Goal: Check status: Check status

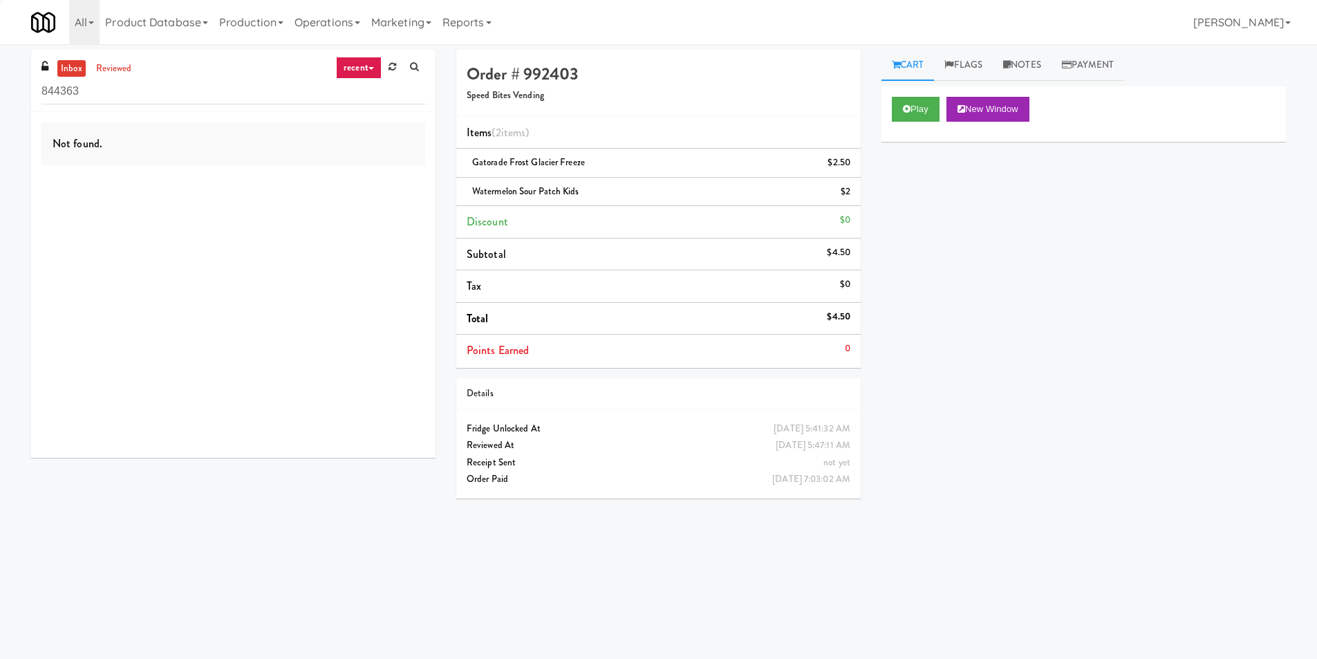
click at [165, 91] on input "844363" at bounding box center [233, 92] width 384 height 26
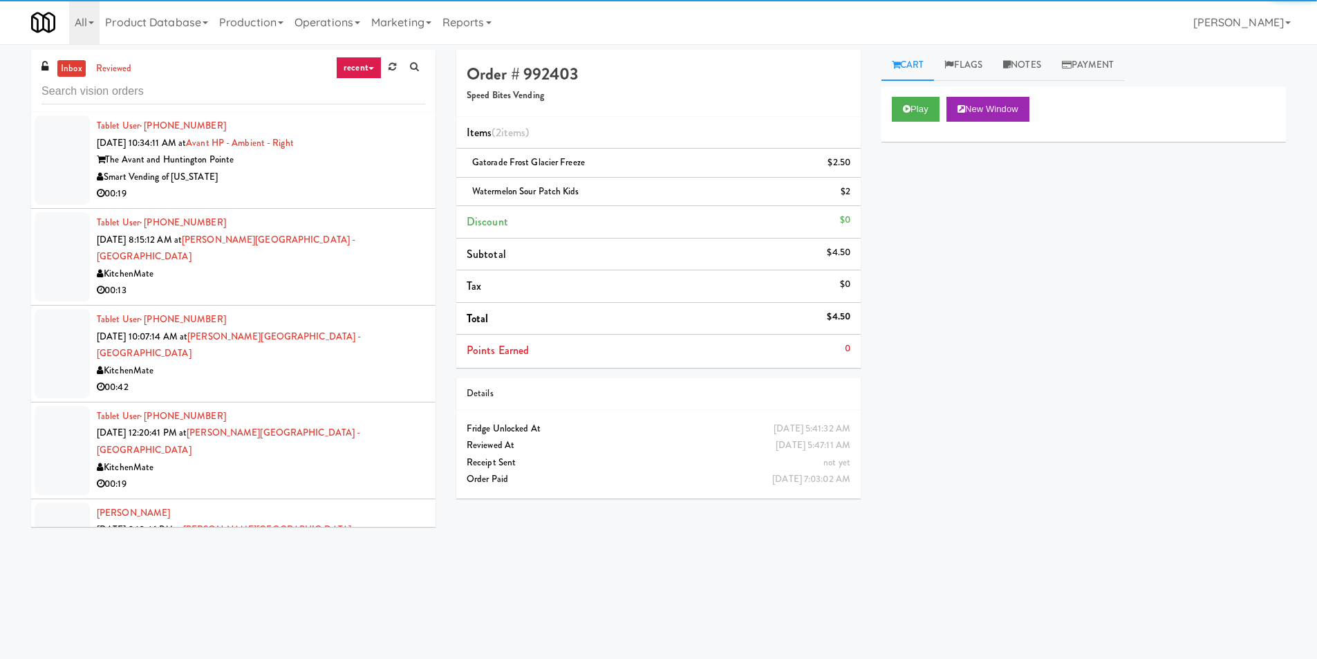
click at [358, 185] on div "00:19" at bounding box center [261, 193] width 328 height 17
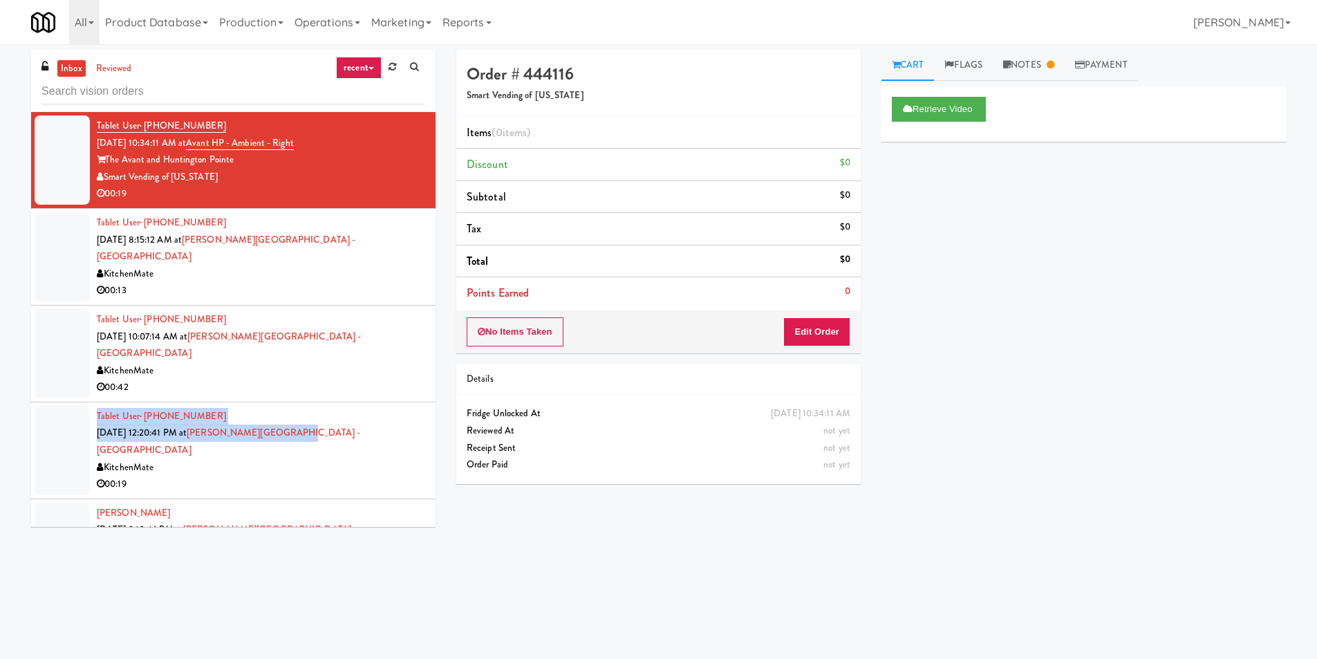
drag, startPoint x: 290, startPoint y: 391, endPoint x: 297, endPoint y: 393, distance: 7.4
click at [293, 408] on div "Tablet User · (613) 243-7302 [DATE] 12:20:41 PM at [PERSON_NAME][GEOGRAPHIC_DAT…" at bounding box center [261, 450] width 328 height 85
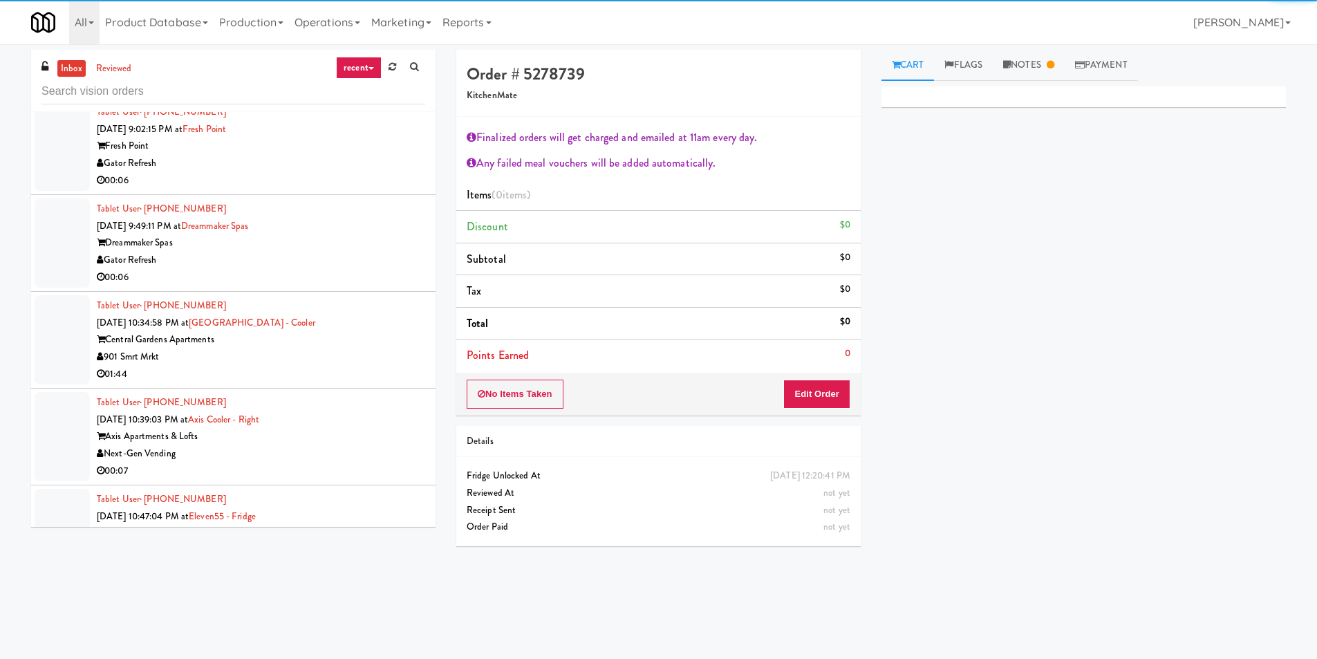
scroll to position [2143, 0]
click at [388, 485] on li "Tablet User · (301) 335-1177 [DATE] 10:47:04 PM at Eleven55 - Fridge Eleven55 […" at bounding box center [233, 533] width 404 height 97
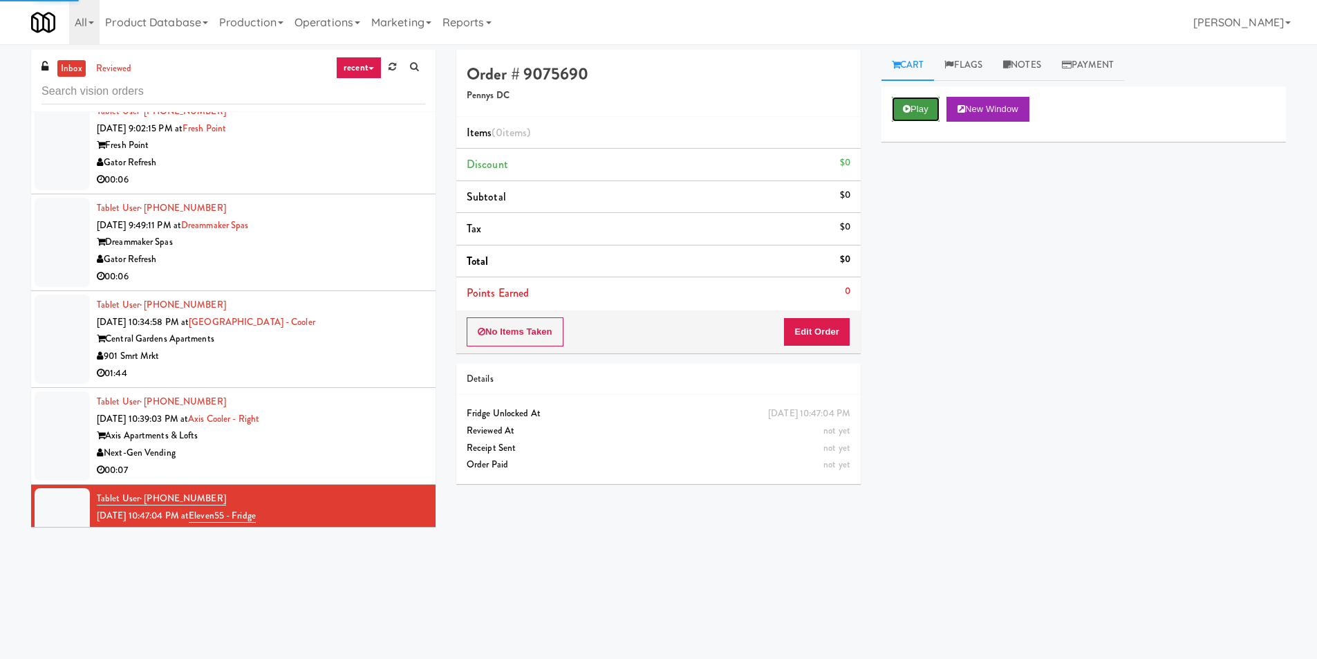
click at [912, 110] on button "Play" at bounding box center [916, 109] width 48 height 25
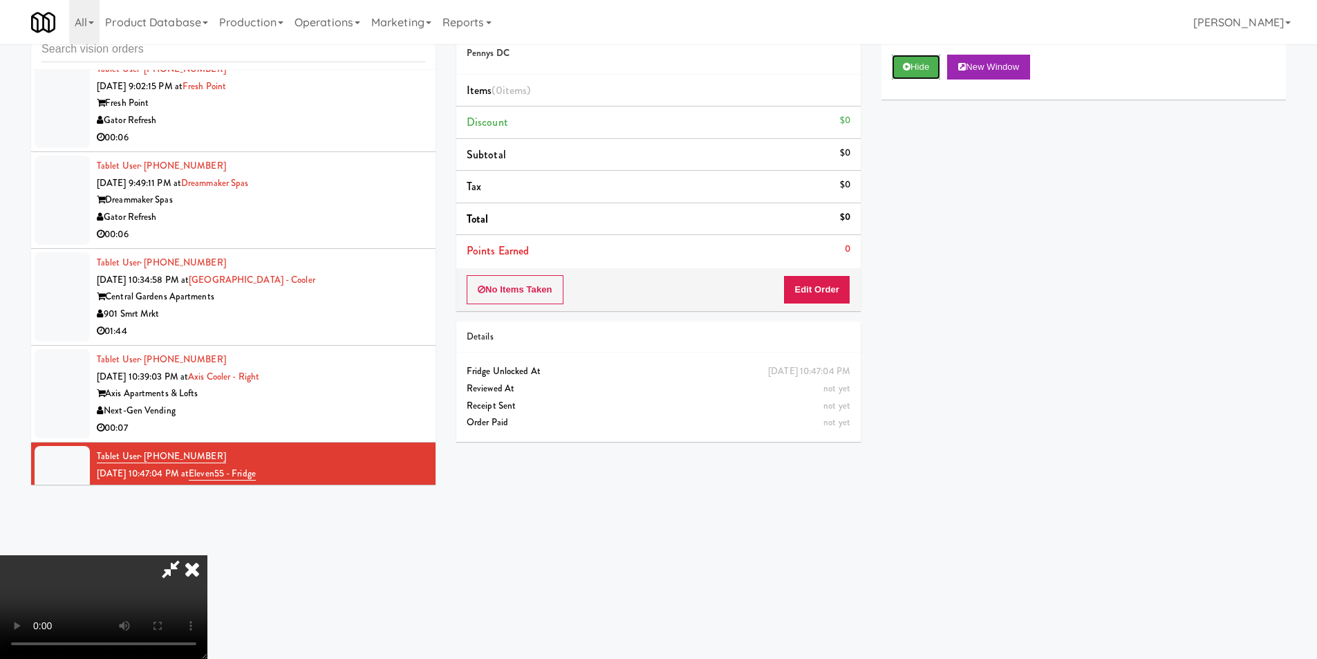
scroll to position [44, 0]
